Goal: Task Accomplishment & Management: Manage account settings

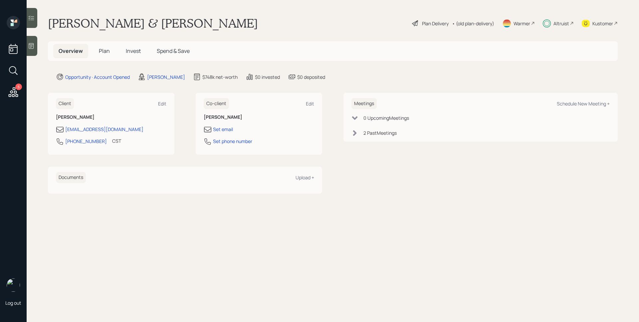
click at [122, 51] on h5 "Invest" at bounding box center [133, 51] width 26 height 14
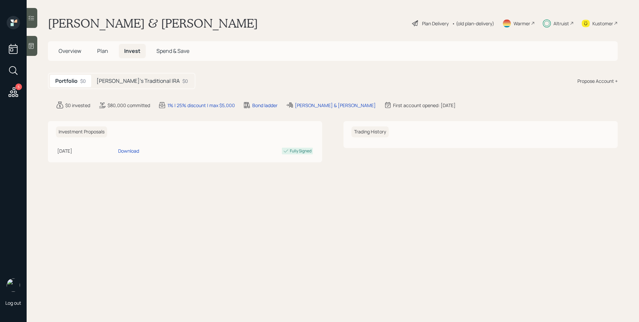
click at [131, 77] on div "[PERSON_NAME]'s Traditional IRA $0" at bounding box center [142, 81] width 102 height 12
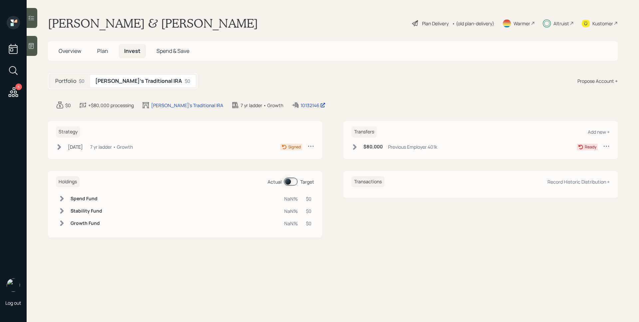
click at [133, 144] on div "7 yr ladder • Growth" at bounding box center [111, 146] width 43 height 7
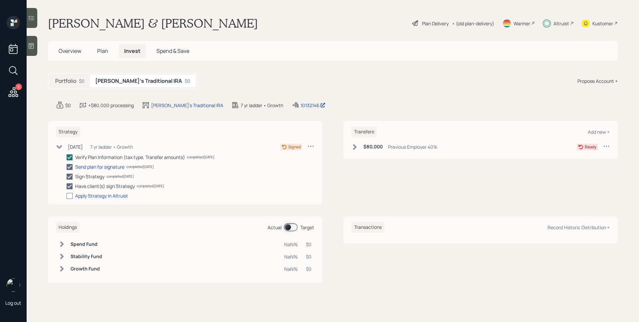
click at [69, 197] on div at bounding box center [70, 196] width 6 height 6
click at [67, 196] on input "checkbox" at bounding box center [66, 196] width 0 height 0
checkbox input "true"
click at [359, 147] on div "$80,000 Previous Employer 401k" at bounding box center [394, 147] width 86 height 8
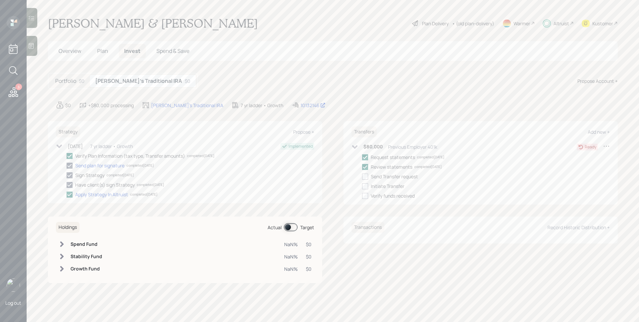
click at [106, 53] on span "Plan" at bounding box center [102, 50] width 11 height 7
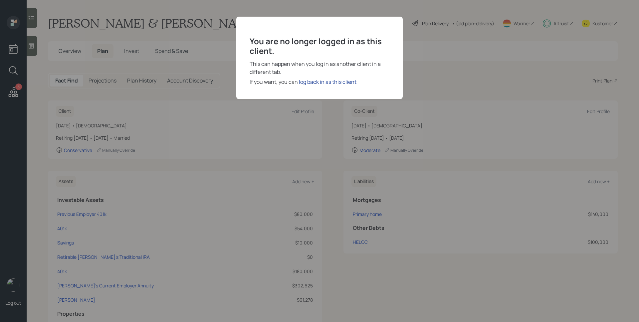
click at [336, 83] on div "log back in as this client" at bounding box center [328, 82] width 58 height 8
